Goal: Task Accomplishment & Management: Use online tool/utility

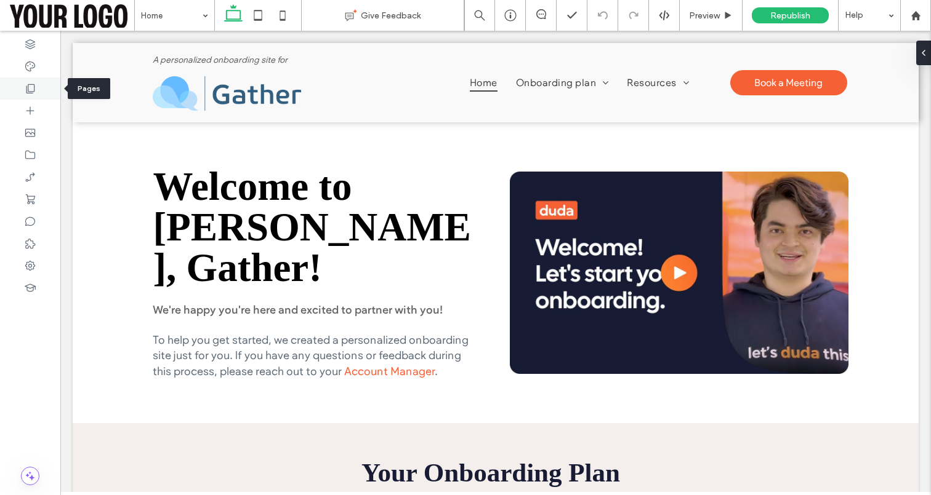
click at [28, 90] on icon at bounding box center [30, 88] width 12 height 12
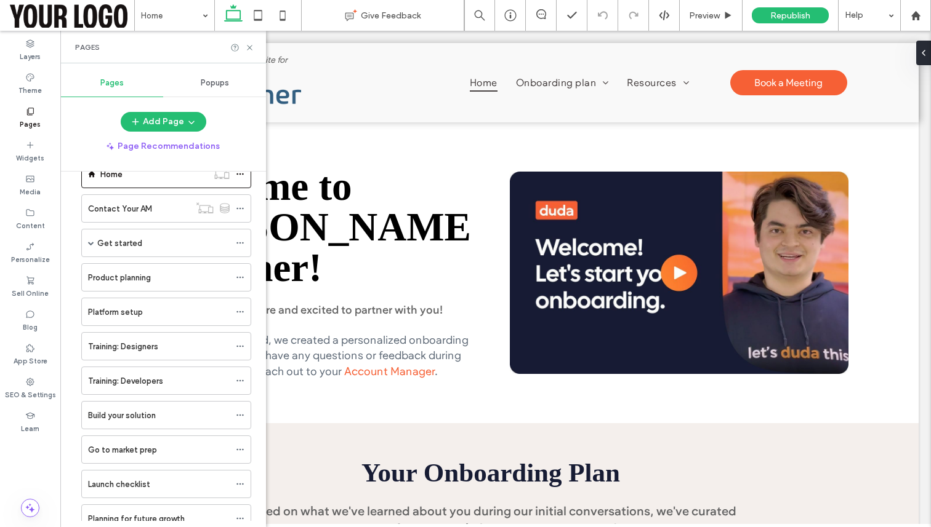
scroll to position [31, 0]
click at [89, 246] on span at bounding box center [91, 244] width 6 height 6
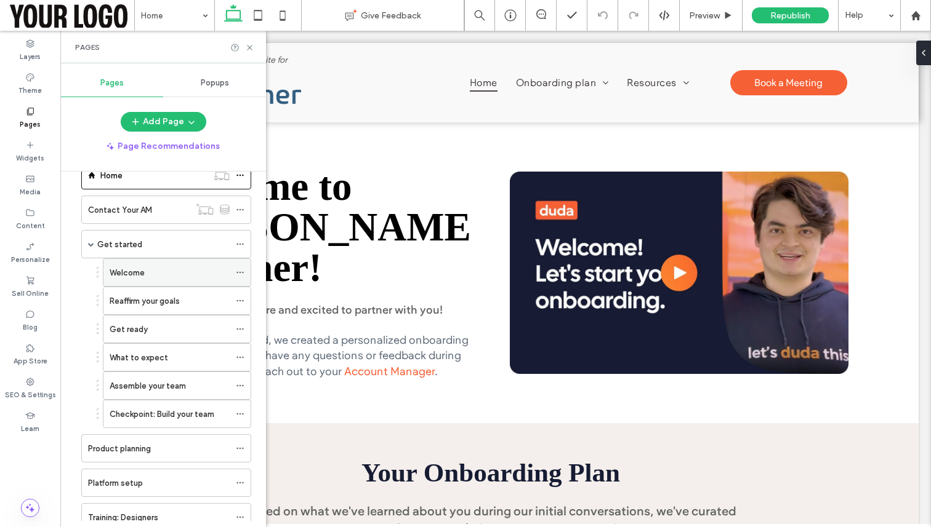
click at [124, 277] on label "Welcome" at bounding box center [127, 273] width 35 height 22
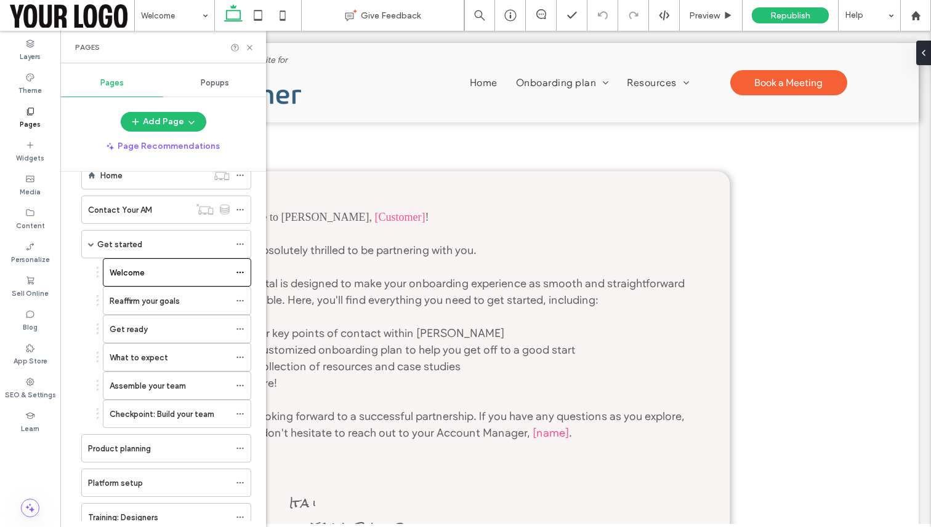
scroll to position [0, 0]
click at [256, 46] on div "Pages" at bounding box center [163, 47] width 206 height 33
click at [251, 46] on use at bounding box center [249, 47] width 5 height 5
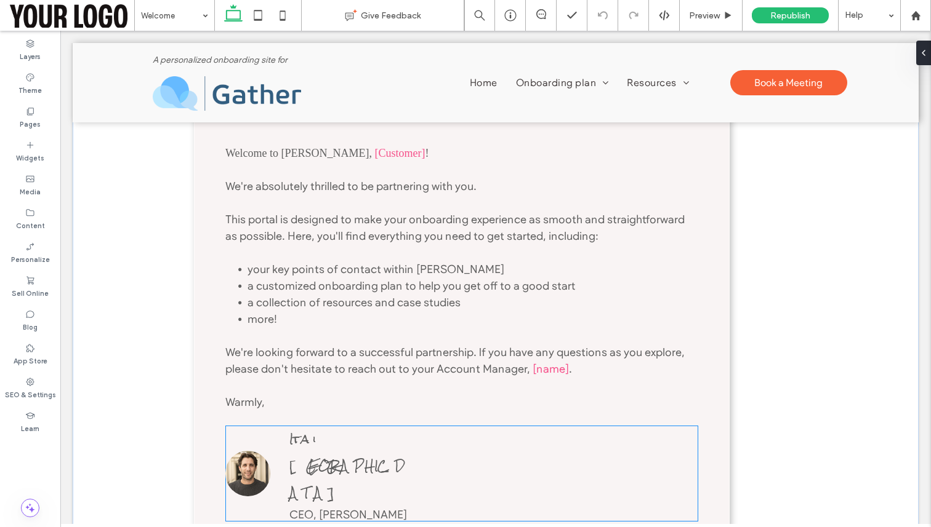
scroll to position [38, 0]
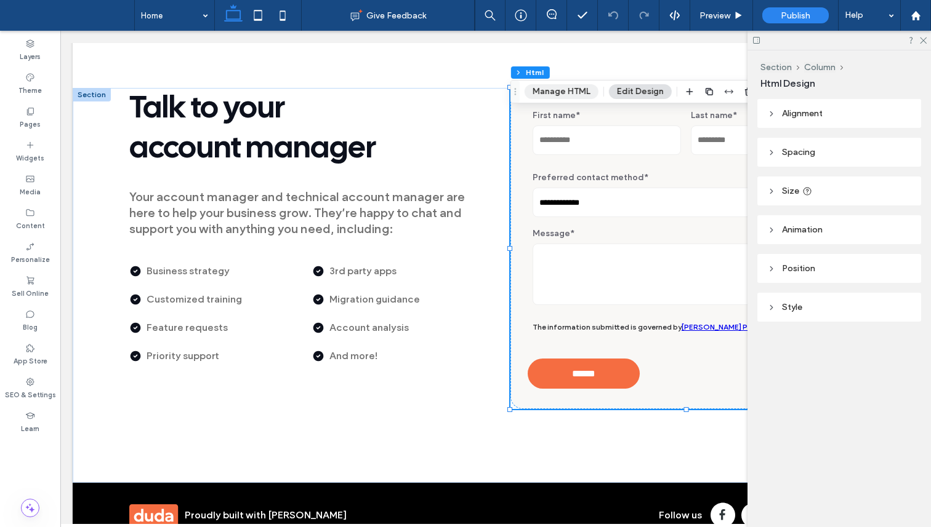
click at [559, 87] on button "Manage HTML" at bounding box center [561, 91] width 74 height 15
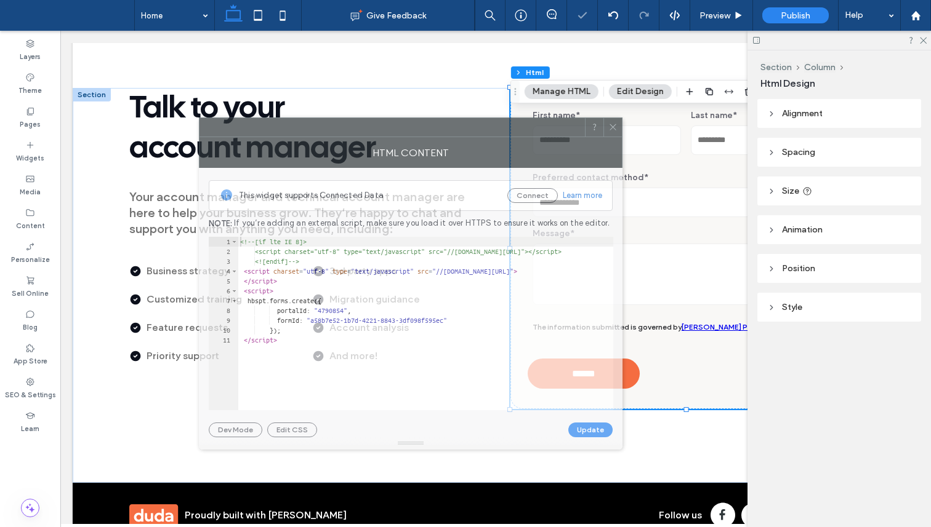
drag, startPoint x: 578, startPoint y: 116, endPoint x: 282, endPoint y: 136, distance: 296.7
click at [282, 136] on div at bounding box center [410, 128] width 423 height 20
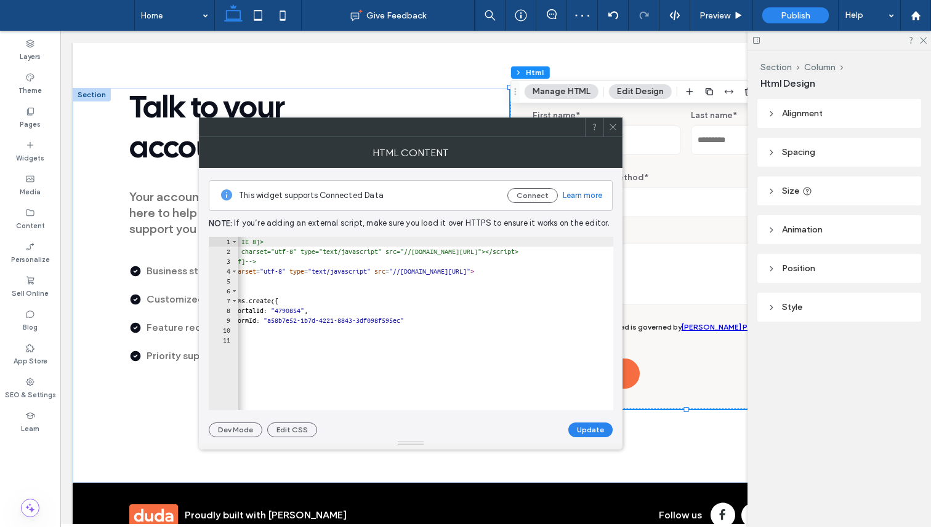
scroll to position [0, 0]
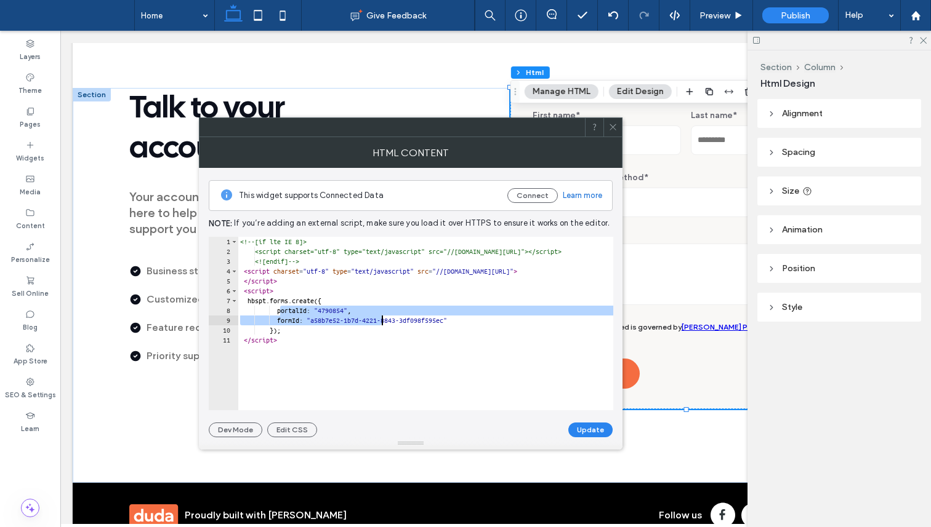
drag, startPoint x: 279, startPoint y: 312, endPoint x: 404, endPoint y: 321, distance: 125.9
click at [404, 321] on div "<!-- [if lte IE 8]> <script charset="utf-8" type="text/javascript" src="//js.hs…" at bounding box center [475, 333] width 475 height 193
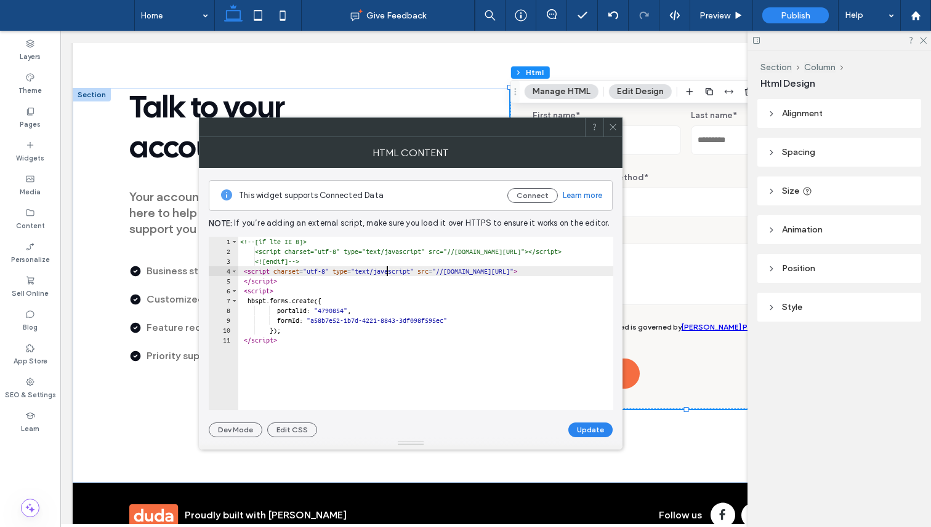
click at [388, 269] on div "<!-- [if lte IE 8]> <script charset="utf-8" type="text/javascript" src="//js.hs…" at bounding box center [475, 333] width 475 height 193
type textarea "**********"
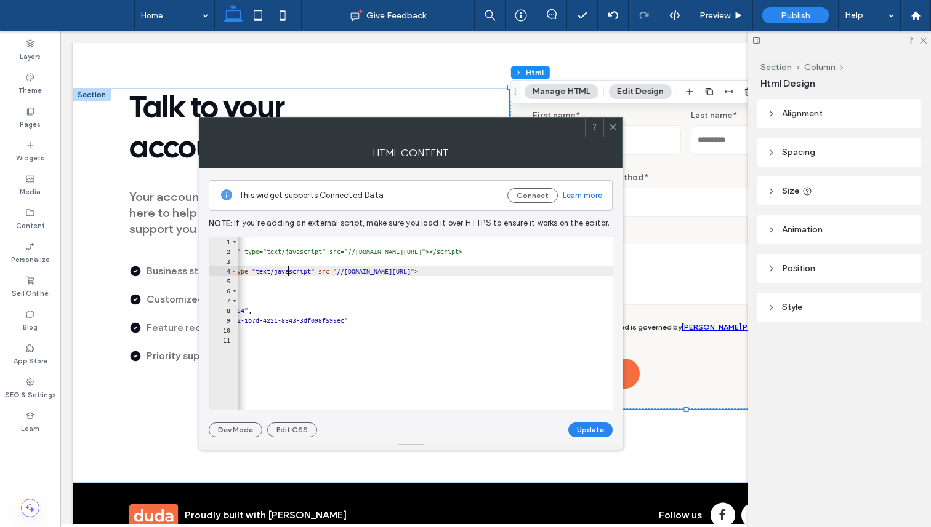
scroll to position [0, 99]
drag, startPoint x: 396, startPoint y: 273, endPoint x: 416, endPoint y: 273, distance: 19.7
click at [416, 273] on div "<!-- [if lte IE 8]> <script charset="utf-8" type="text/javascript" src="//js.hs…" at bounding box center [375, 333] width 475 height 193
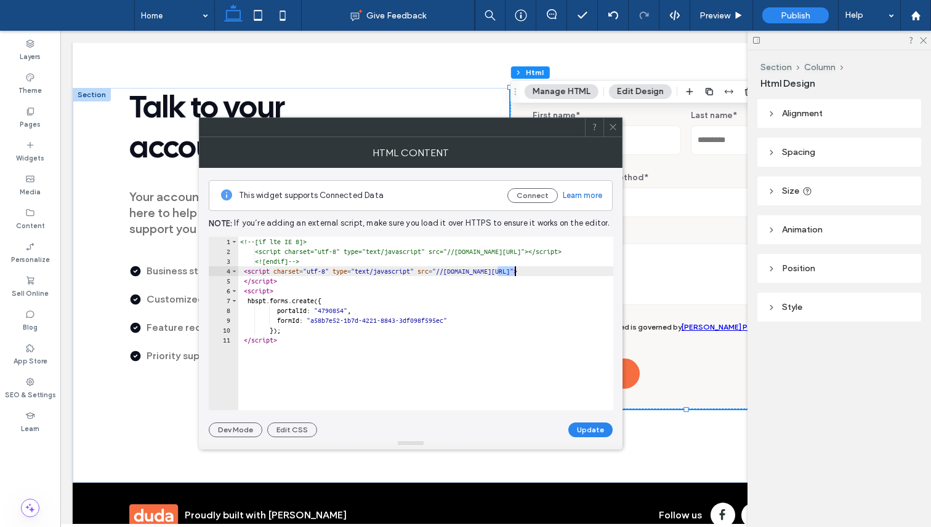
scroll to position [0, 0]
click at [612, 126] on use at bounding box center [612, 127] width 6 height 6
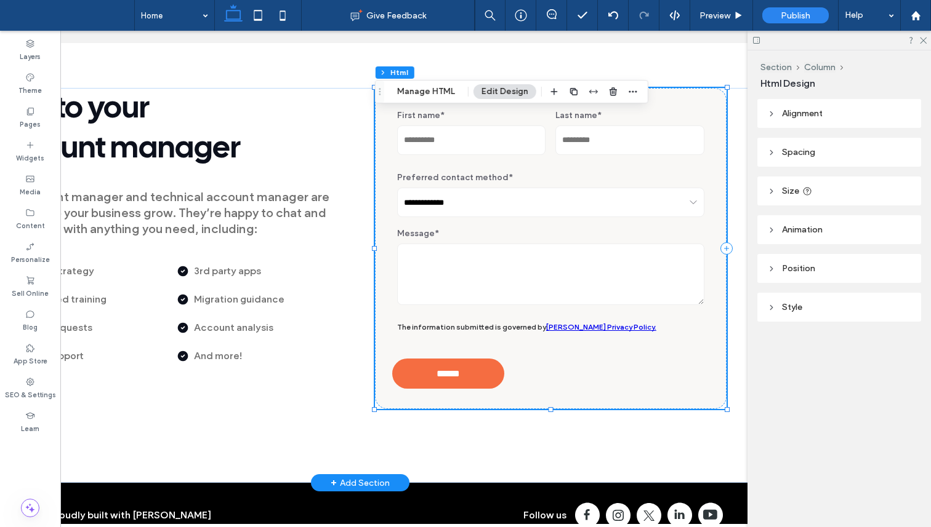
scroll to position [0, 183]
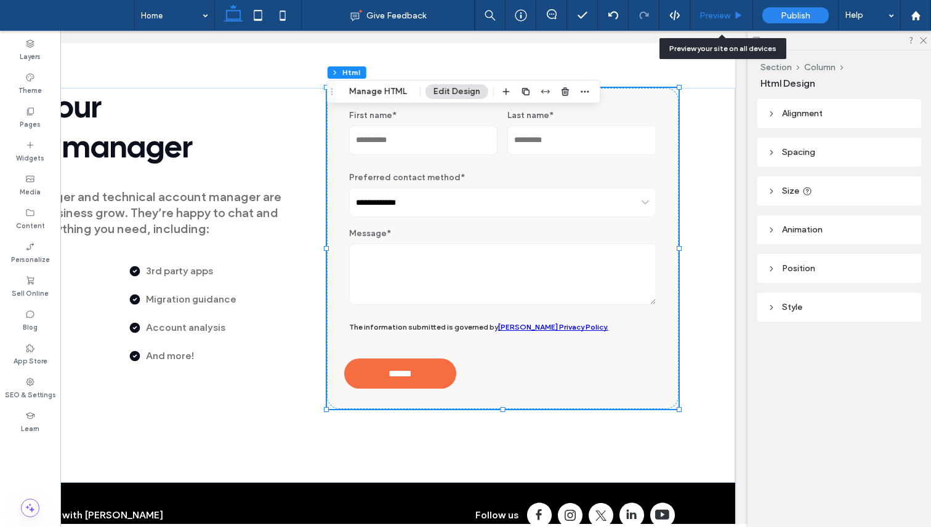
click at [734, 17] on icon at bounding box center [738, 15] width 9 height 9
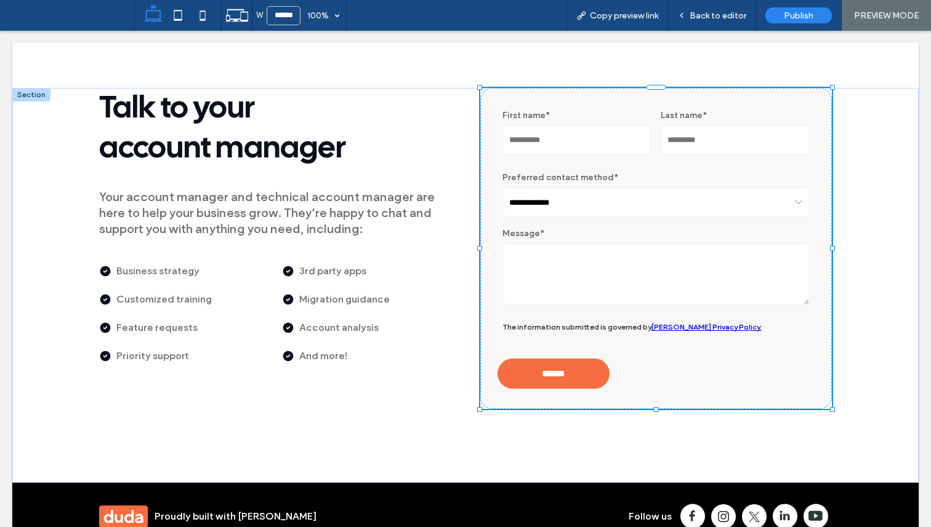
scroll to position [1168, 0]
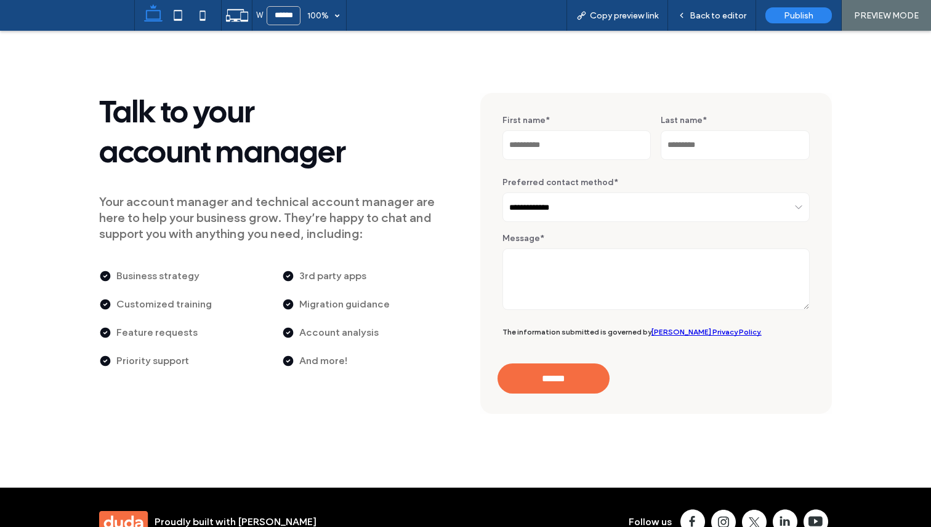
click at [632, 193] on select "**********" at bounding box center [655, 208] width 307 height 30
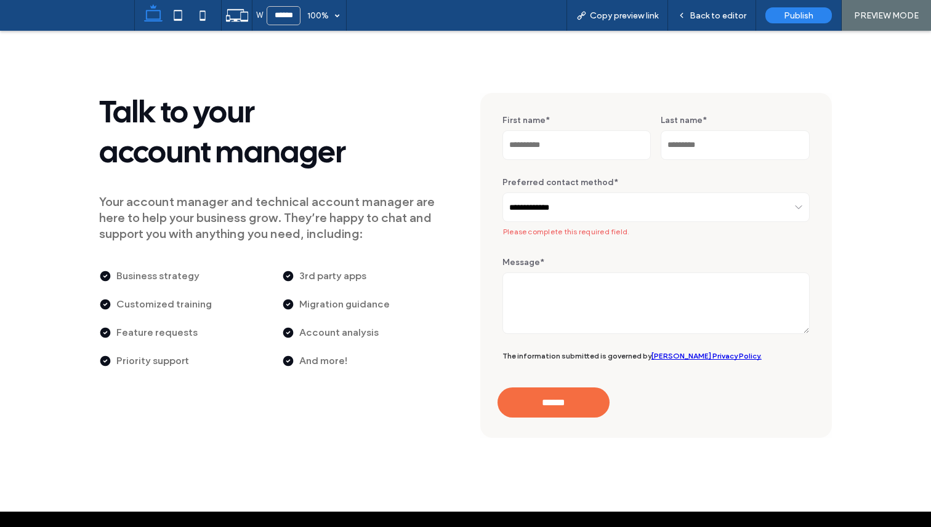
click at [543, 273] on textarea "Message *" at bounding box center [655, 304] width 307 height 62
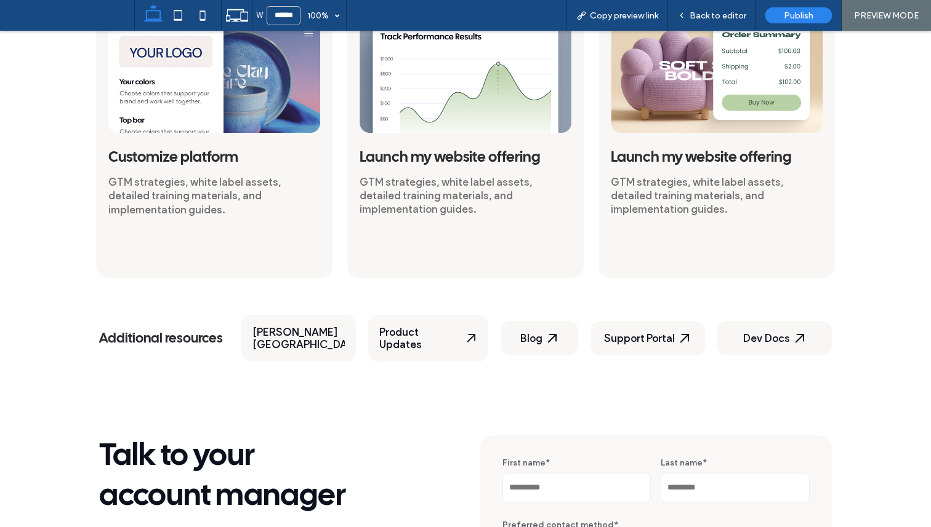
scroll to position [1193, 0]
